Goal: Information Seeking & Learning: Find specific fact

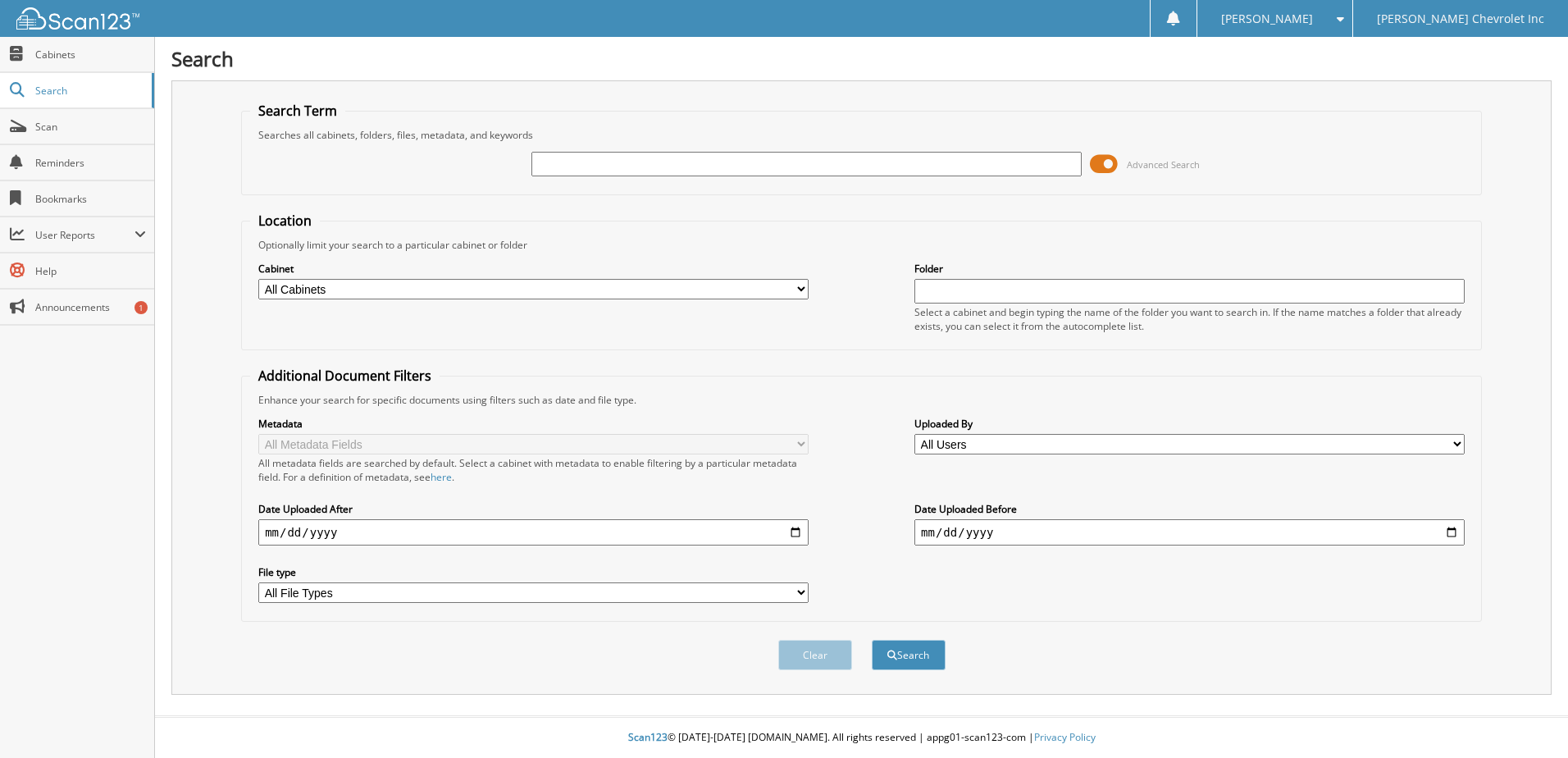
click at [627, 171] on input "text" at bounding box center [806, 164] width 550 height 25
type input "S"
type input "11654"
click at [871, 640] on button "Search" at bounding box center [908, 655] width 74 height 30
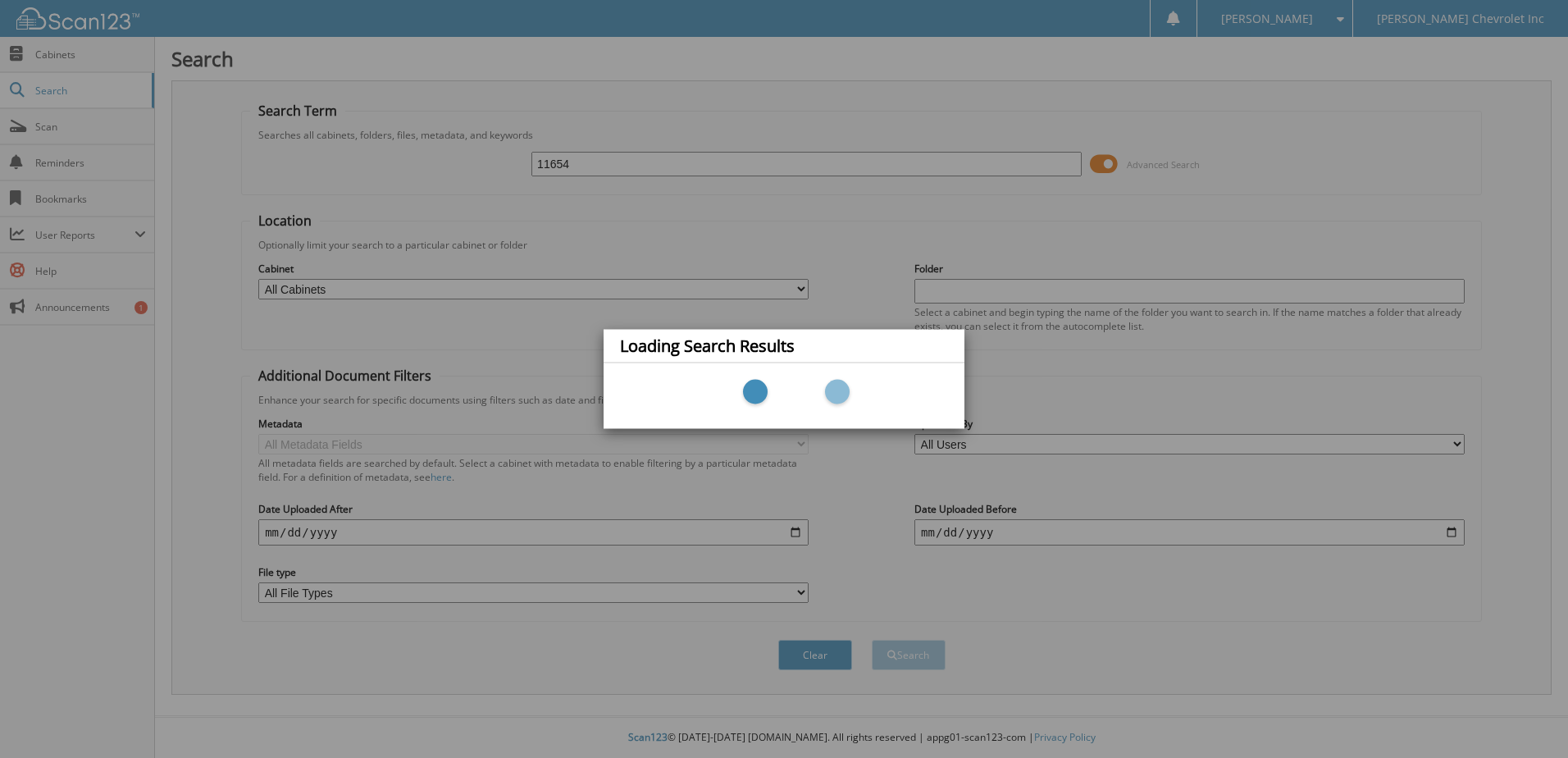
click at [626, 170] on div "Loading Search Results" at bounding box center [784, 379] width 1568 height 758
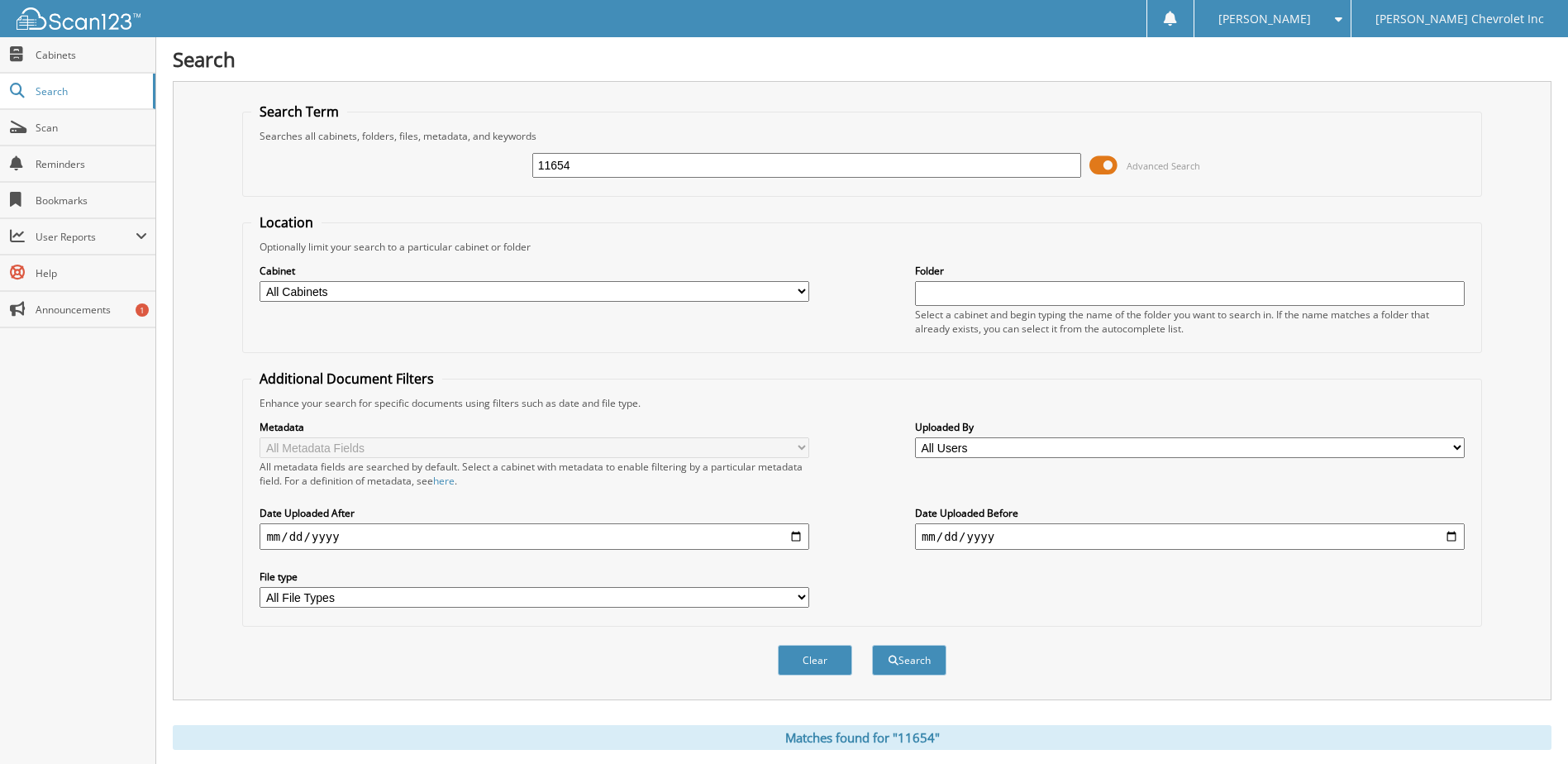
click at [614, 166] on input "11654" at bounding box center [807, 165] width 550 height 25
type input "116545"
click at [872, 645] on button "Search" at bounding box center [909, 660] width 75 height 30
